Goal: Navigation & Orientation: Find specific page/section

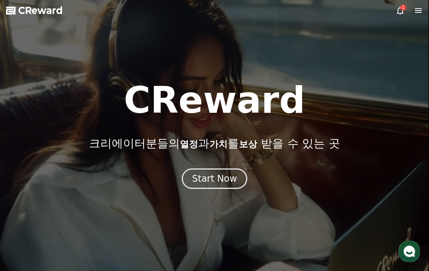
click at [417, 14] on icon at bounding box center [418, 10] width 9 height 9
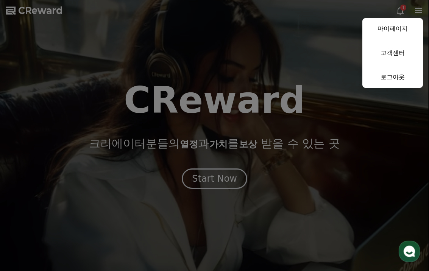
click at [279, 102] on button "close" at bounding box center [214, 135] width 429 height 271
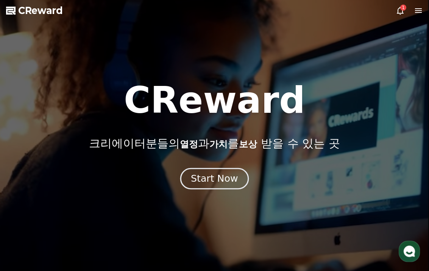
click at [227, 182] on div "Start Now" at bounding box center [214, 178] width 47 height 13
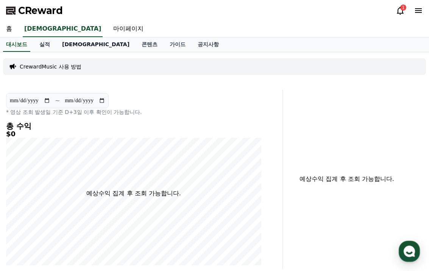
click at [62, 48] on link "[DEMOGRAPHIC_DATA]" at bounding box center [95, 44] width 79 height 14
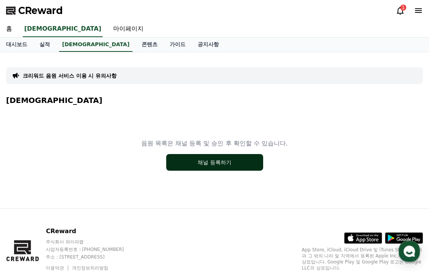
click at [196, 157] on button "채널 등록하기" at bounding box center [214, 162] width 97 height 17
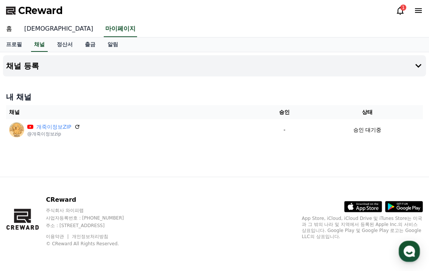
click at [28, 29] on link "[DEMOGRAPHIC_DATA]" at bounding box center [58, 29] width 81 height 16
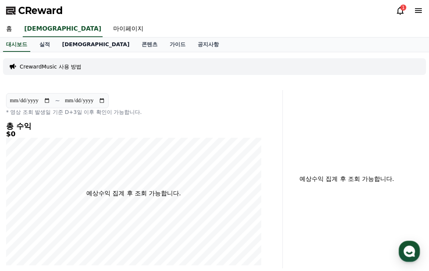
click at [65, 40] on link "[DEMOGRAPHIC_DATA]" at bounding box center [95, 44] width 79 height 14
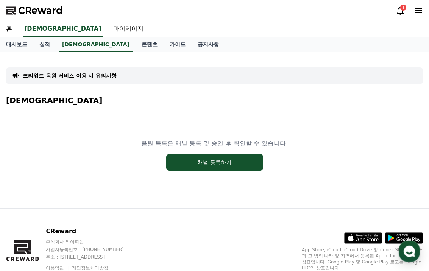
click at [78, 34] on div "홈 음원 마이페이지" at bounding box center [214, 29] width 429 height 16
click at [135, 45] on link "콘텐츠" at bounding box center [149, 44] width 28 height 14
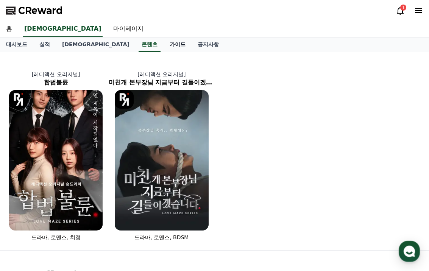
click at [164, 48] on link "가이드" at bounding box center [178, 44] width 28 height 14
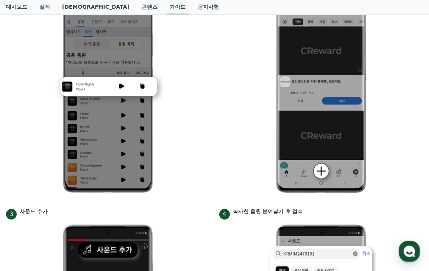
scroll to position [289, 0]
